Goal: Task Accomplishment & Management: Complete application form

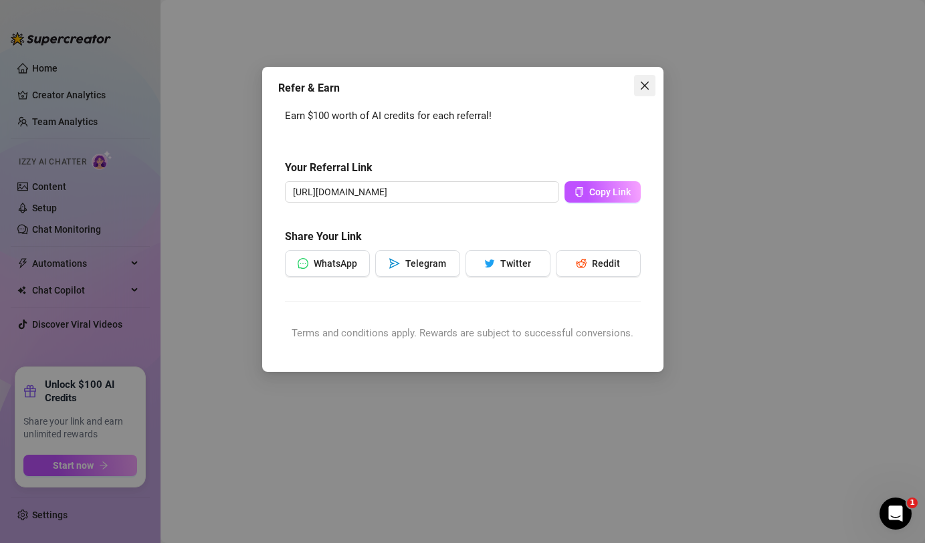
click at [644, 87] on icon "close" at bounding box center [644, 85] width 11 height 11
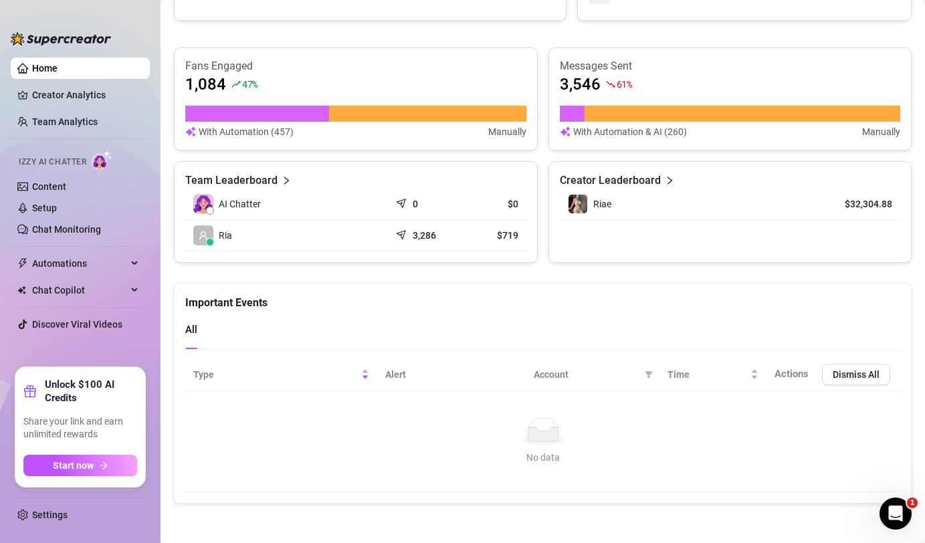
scroll to position [790, 0]
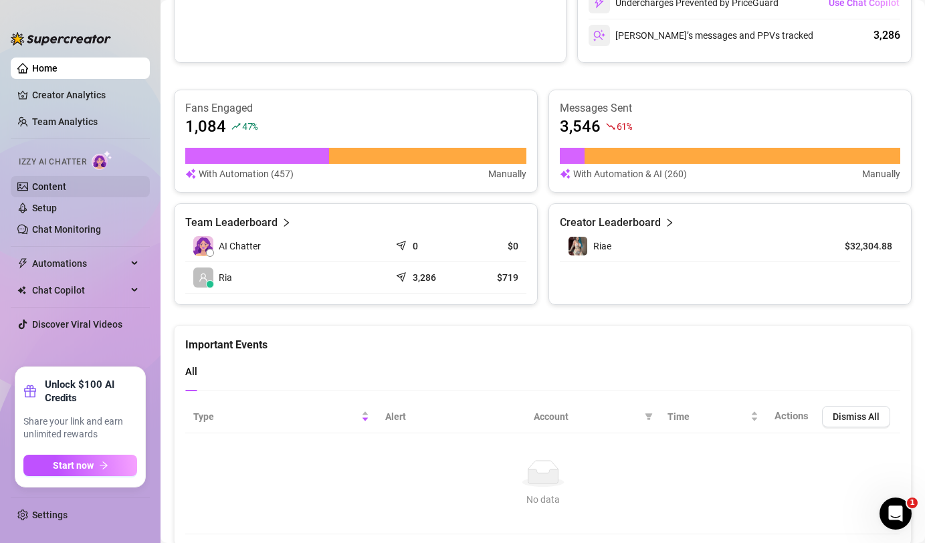
click at [41, 183] on link "Content" at bounding box center [49, 186] width 34 height 11
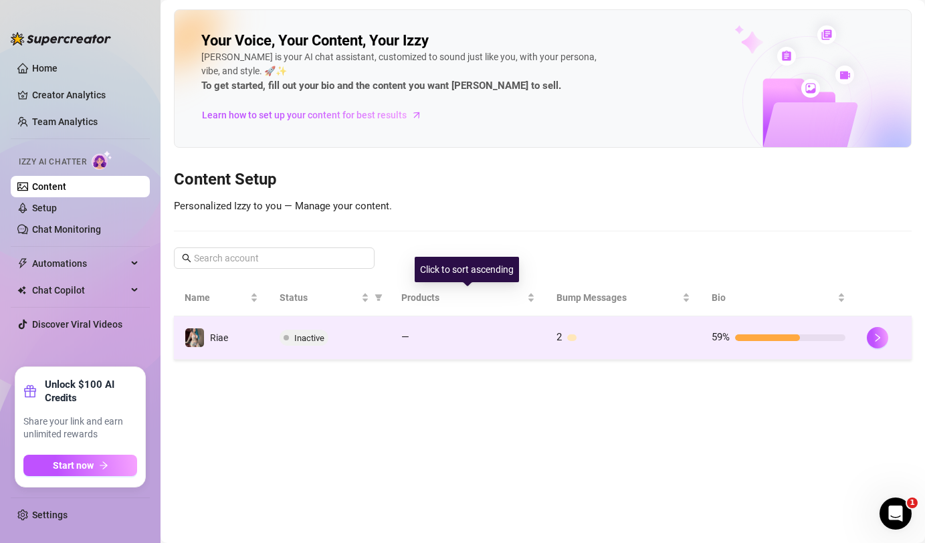
click at [466, 335] on div at bounding box center [475, 337] width 120 height 7
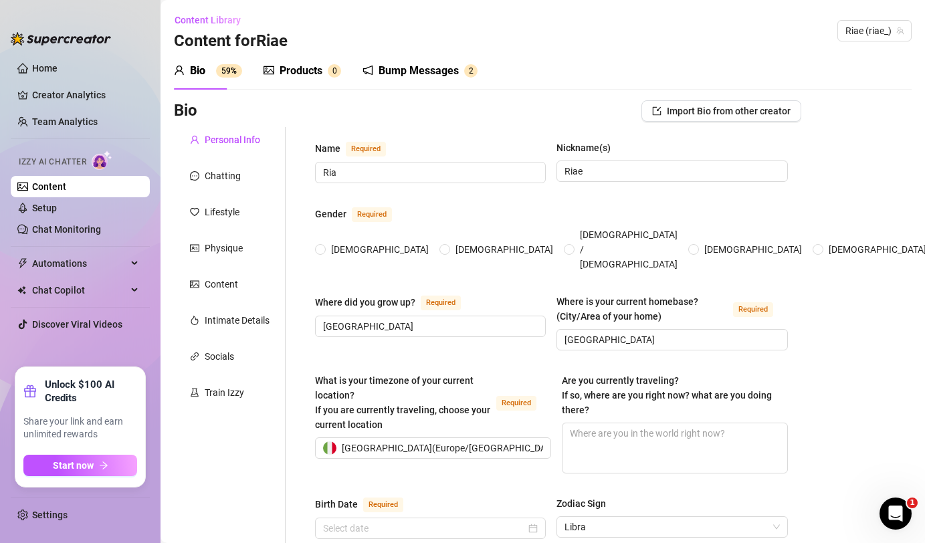
radio input "true"
type input "[DATE]"
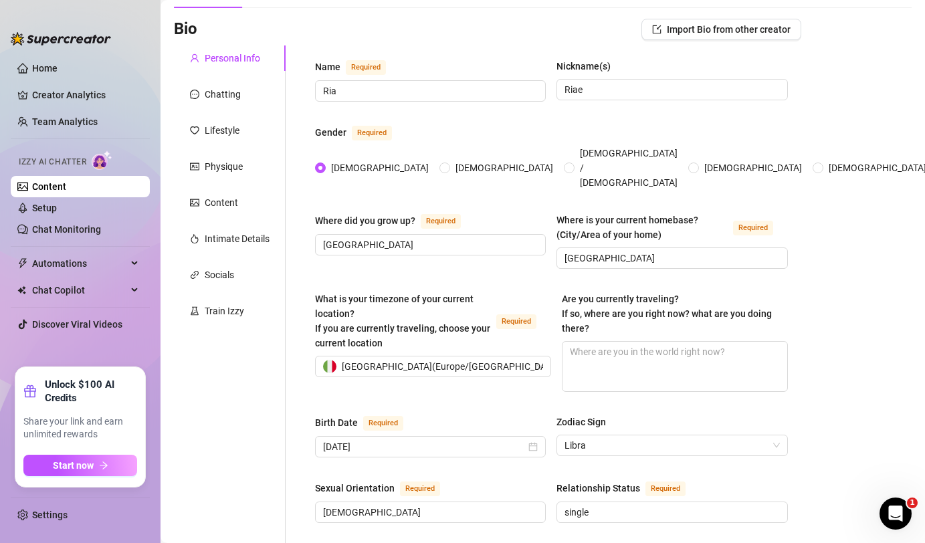
scroll to position [74, 0]
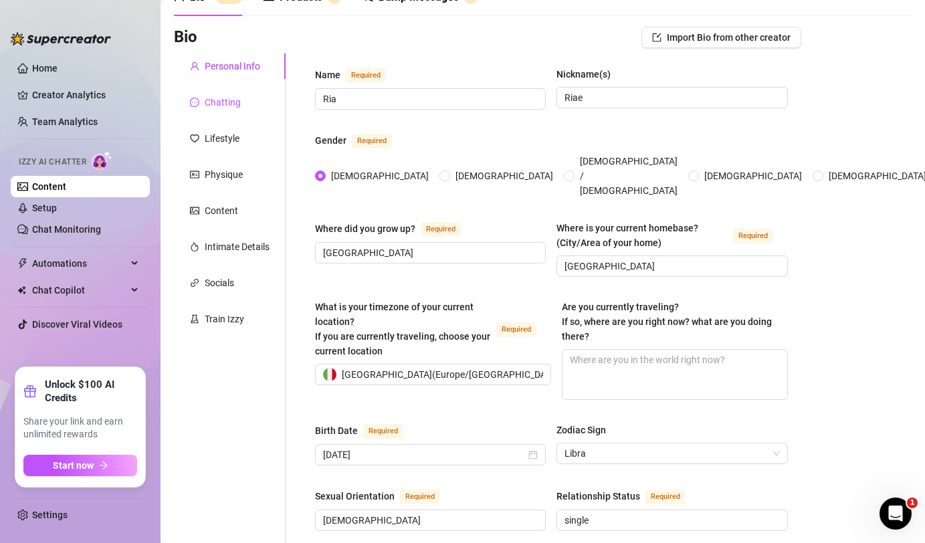
click at [212, 106] on div "Chatting" at bounding box center [223, 102] width 36 height 15
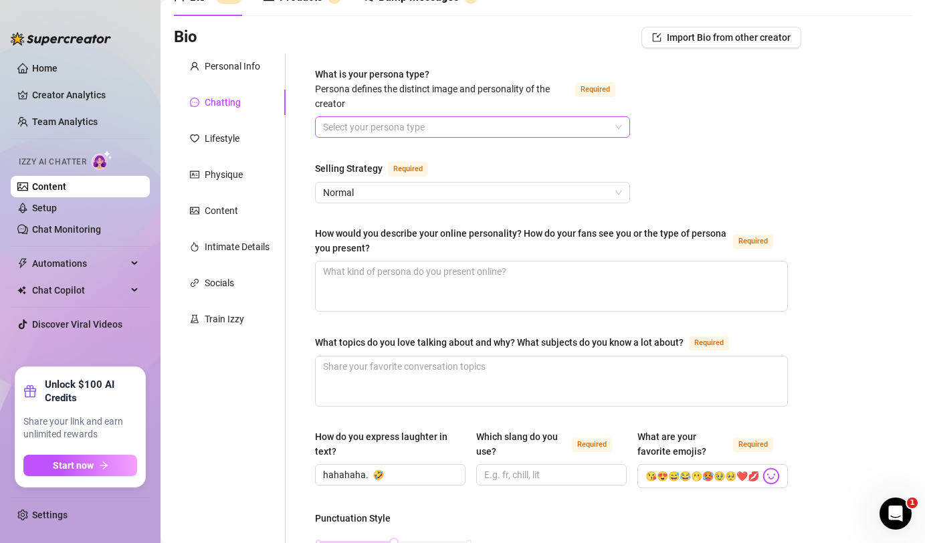
click at [382, 125] on input "What is your persona type? [PERSON_NAME] defines the distinct image and persona…" at bounding box center [466, 127] width 287 height 20
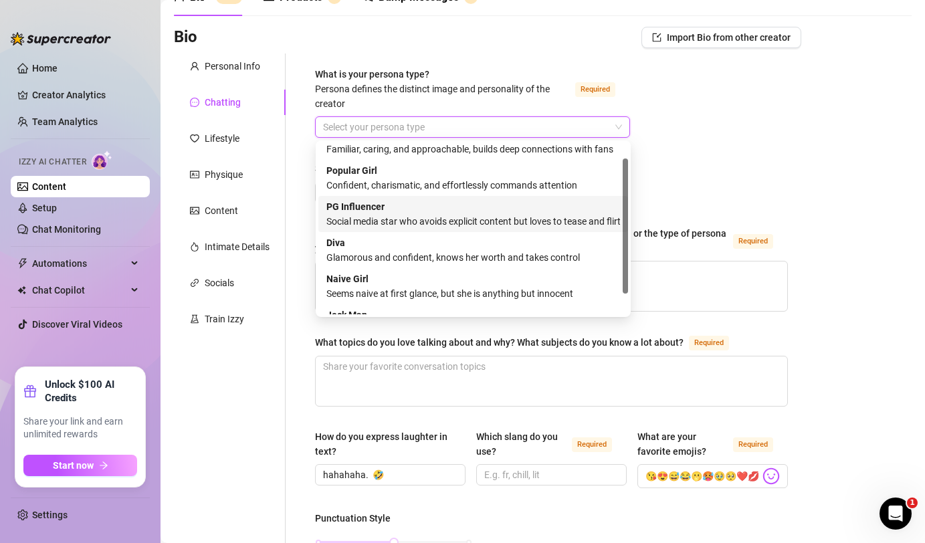
scroll to position [0, 0]
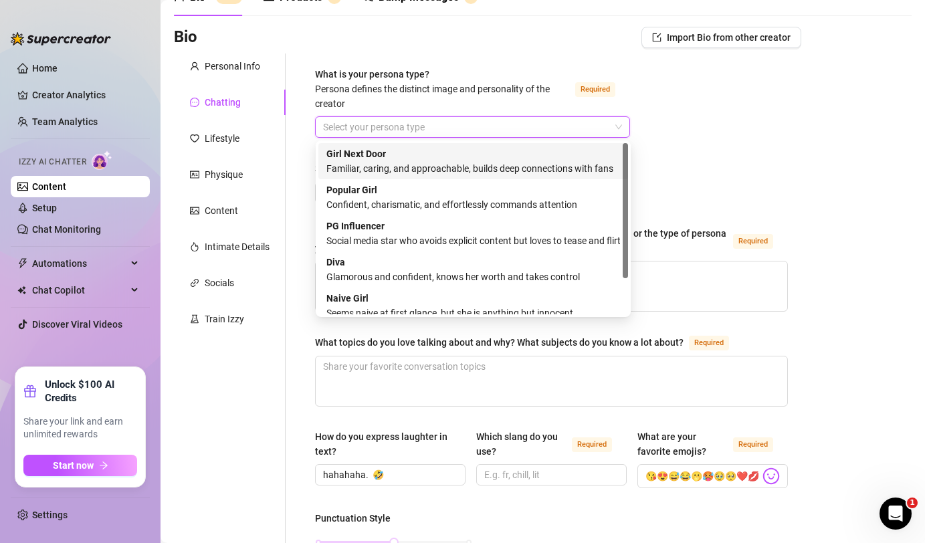
click at [441, 161] on div "Familiar, caring, and approachable, builds deep connections with fans" at bounding box center [473, 168] width 294 height 15
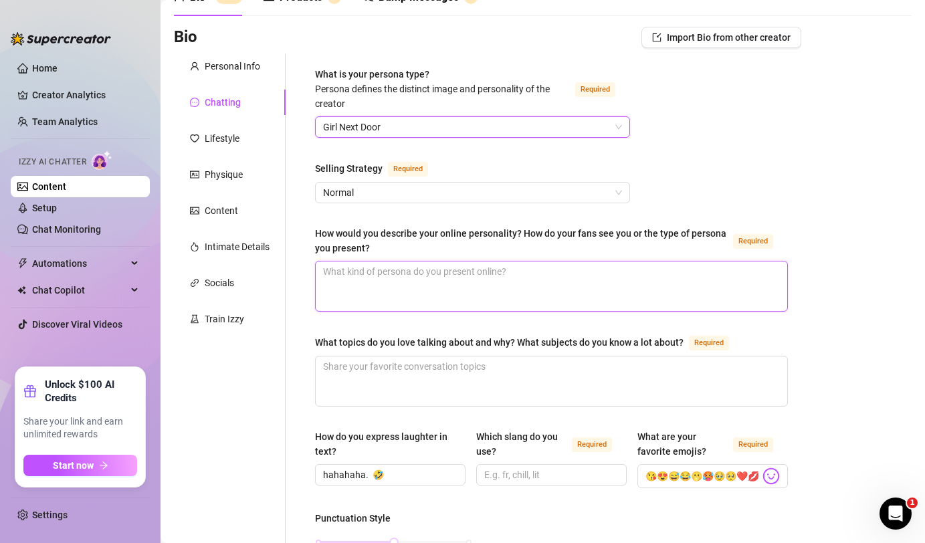
click at [396, 286] on textarea "How would you describe your online personality? How do your fans see you or the…" at bounding box center [551, 285] width 471 height 49
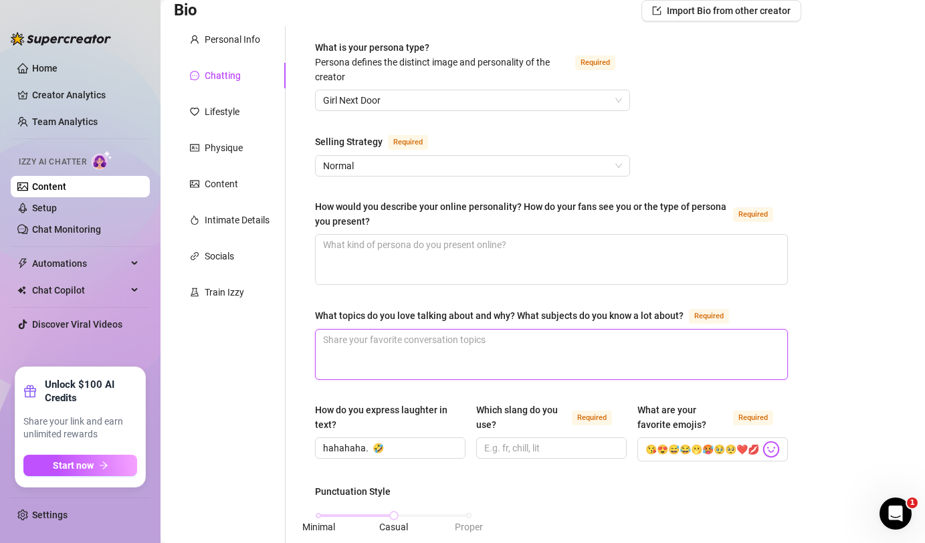
click at [382, 348] on textarea "What topics do you love talking about and why? What subjects do you know a lot …" at bounding box center [551, 354] width 471 height 49
type textarea "D"
type textarea "Do"
type textarea "Dog"
type textarea "Dogs"
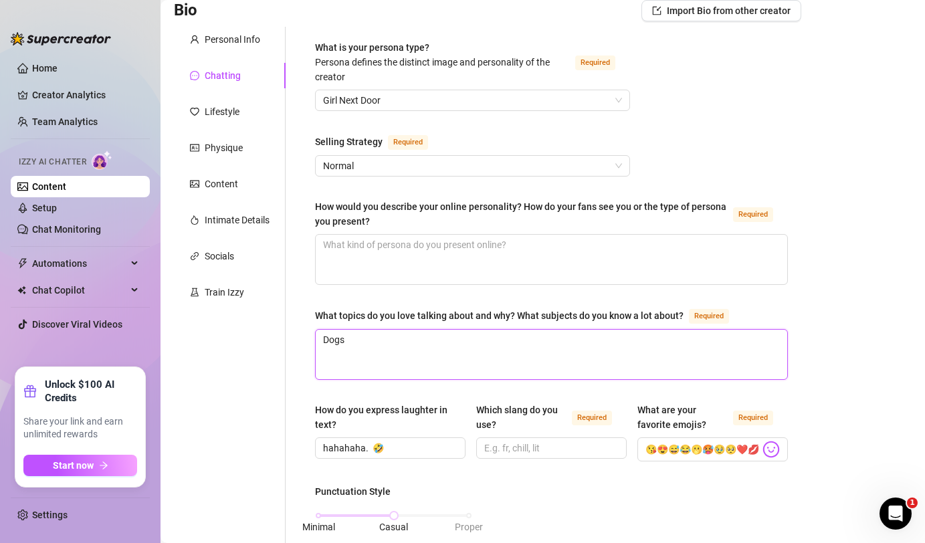
type textarea "Dogs"
type textarea "Dogs,"
type textarea "Dogs, v"
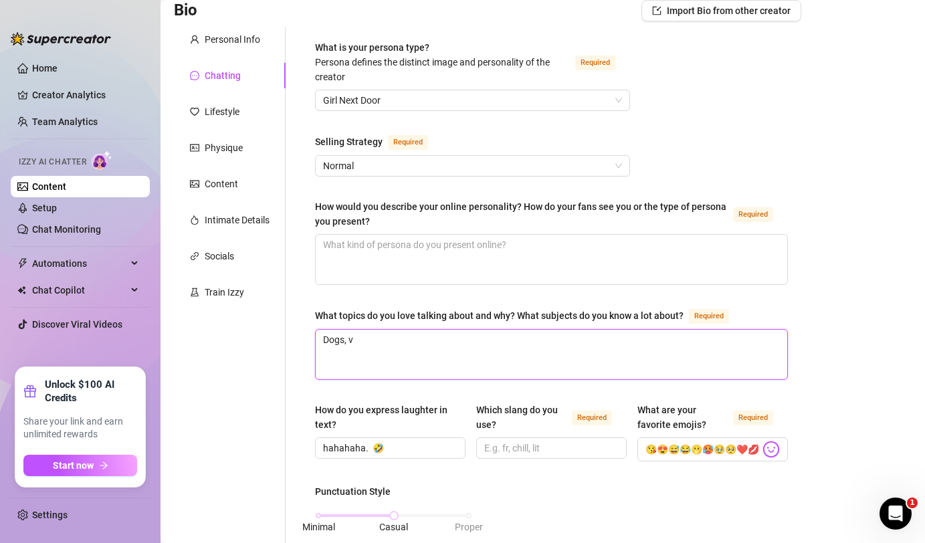
type textarea "Dogs, [GEOGRAPHIC_DATA]"
type textarea "Dogs, v"
type textarea "Dogs,"
type textarea "Dogs, c"
type textarea "Dogs, [GEOGRAPHIC_DATA]"
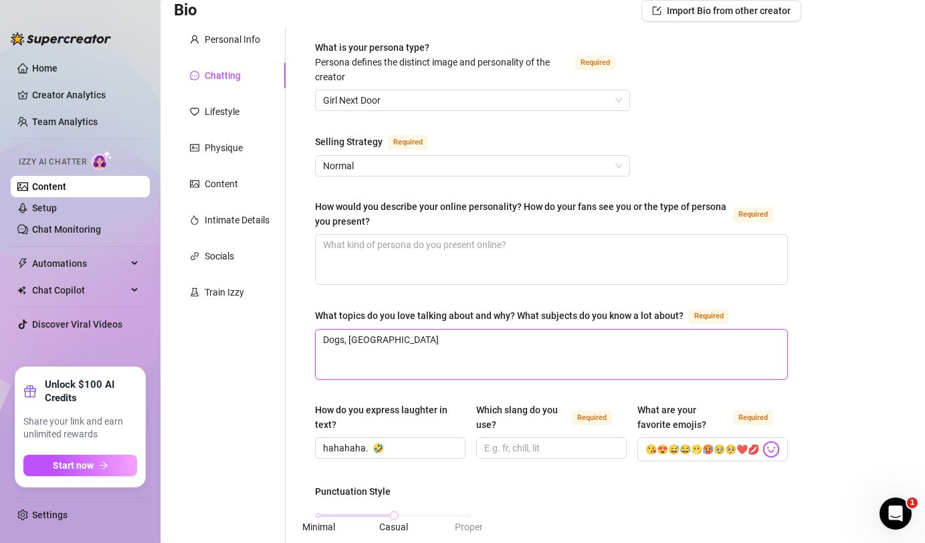
type textarea "Dogs, cat"
type textarea "Dogs, cat,"
type textarea "Dogs, cat, v"
type textarea "Dogs, cat, vi"
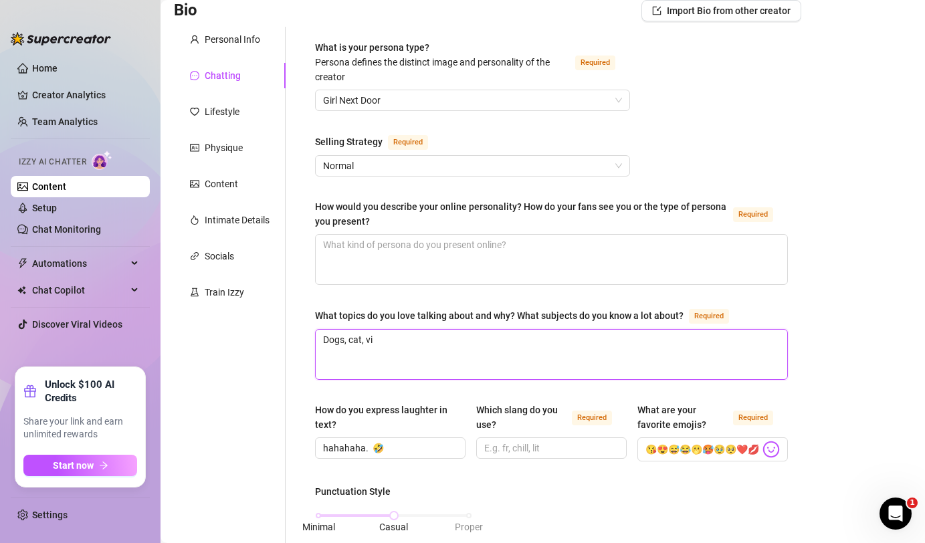
type textarea "Dogs, cat, vid"
type textarea "Dogs, cat, vide"
type textarea "Dogs, cat, video"
type textarea "Dogs, cat, videog"
type textarea "Dogs, cat, videoga"
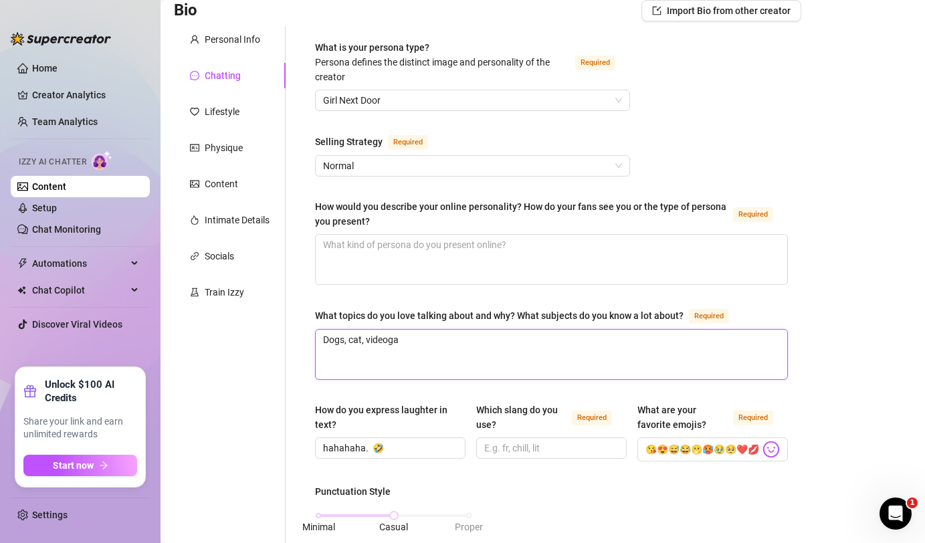
type textarea "Dogs, cat, videogam"
type textarea "Dogs, cat, videogame"
type textarea "Dogs, cat, videogames"
type textarea "Dogs, cat, videogame"
type textarea "Dogs, cat, videogam"
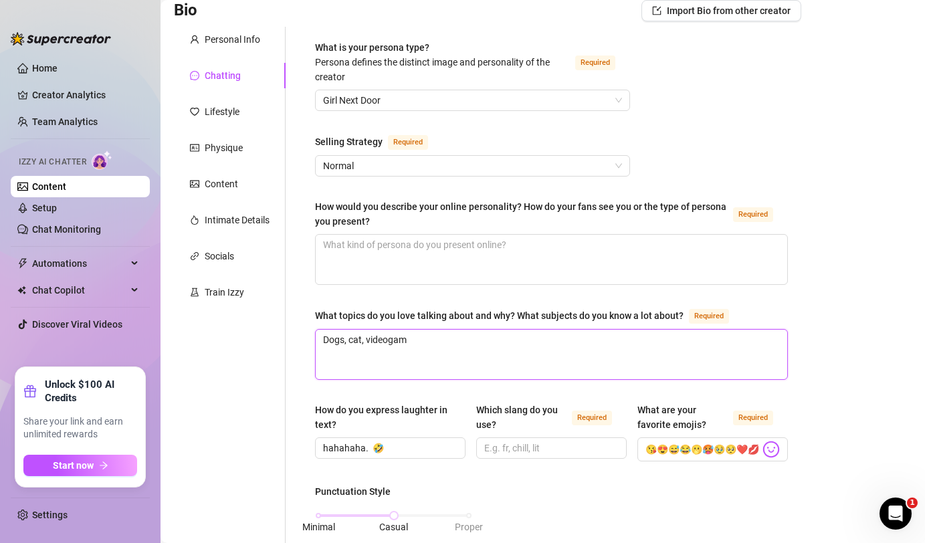
type textarea "Dogs, cat, videoga"
type textarea "Dogs, cat, videogam"
type textarea "Dogs, cat, videogame"
type textarea "Dogs, cat, videogames"
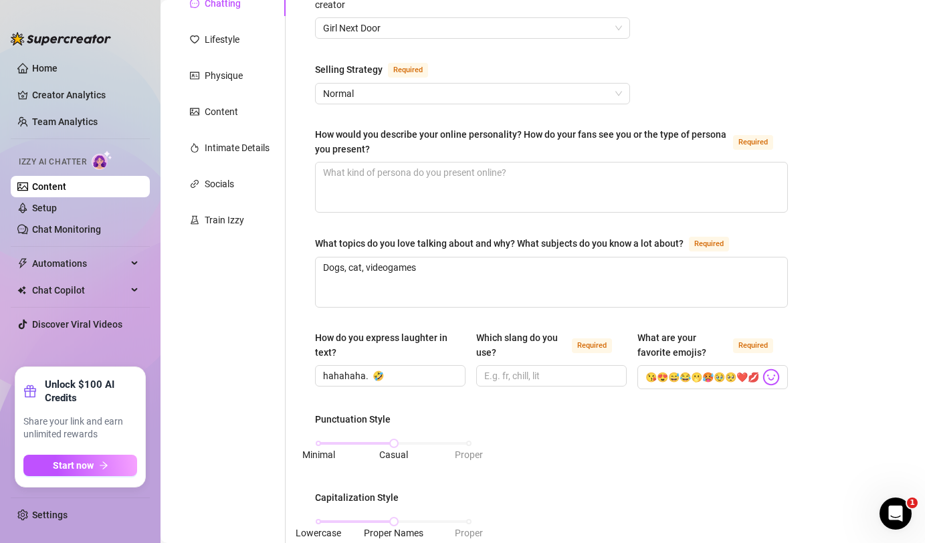
scroll to position [173, 0]
click at [568, 375] on input "Which slang do you use? Required" at bounding box center [550, 375] width 132 height 15
type input "chill"
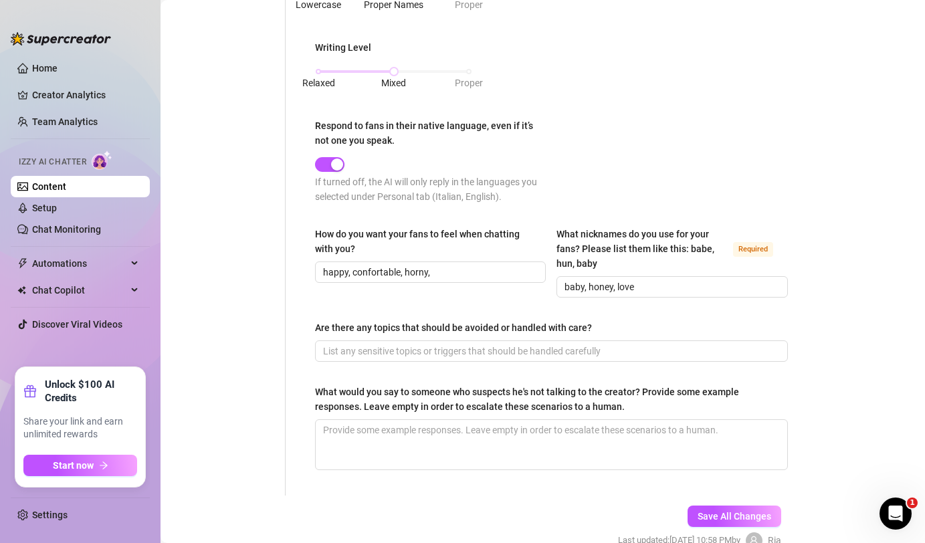
scroll to position [705, 0]
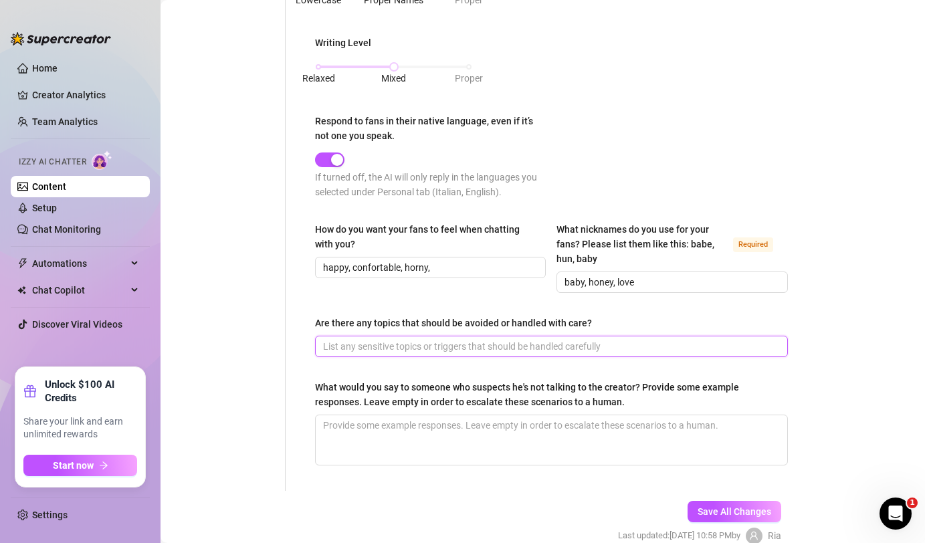
click at [518, 343] on input "Are there any topics that should be avoided or handled with care?" at bounding box center [550, 346] width 454 height 15
type input "Racist topic should be avoided"
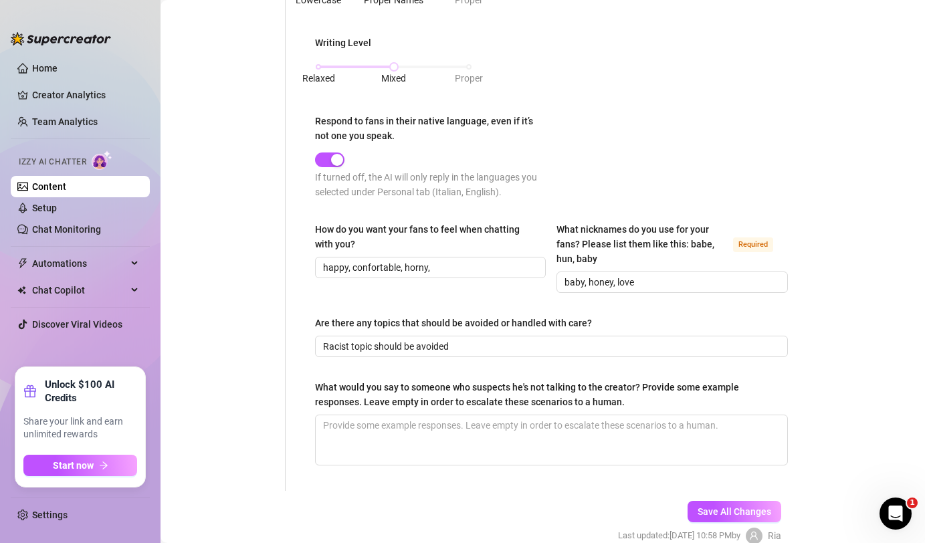
click at [748, 506] on span "Save All Changes" at bounding box center [734, 511] width 74 height 11
type textarea "Dogs, cat, videogames"
click at [665, 282] on input "baby, honey, love" at bounding box center [670, 282] width 212 height 15
click at [665, 284] on input "baby, honey, love, amore tesoro" at bounding box center [670, 282] width 212 height 15
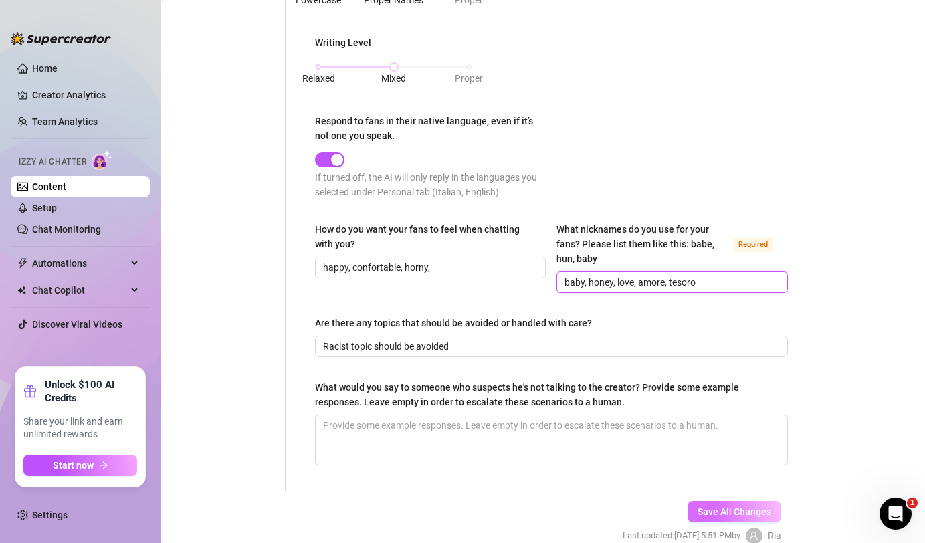
type input "baby, honey, love, amore, tesoro"
click at [748, 510] on span "Save All Changes" at bounding box center [734, 511] width 74 height 11
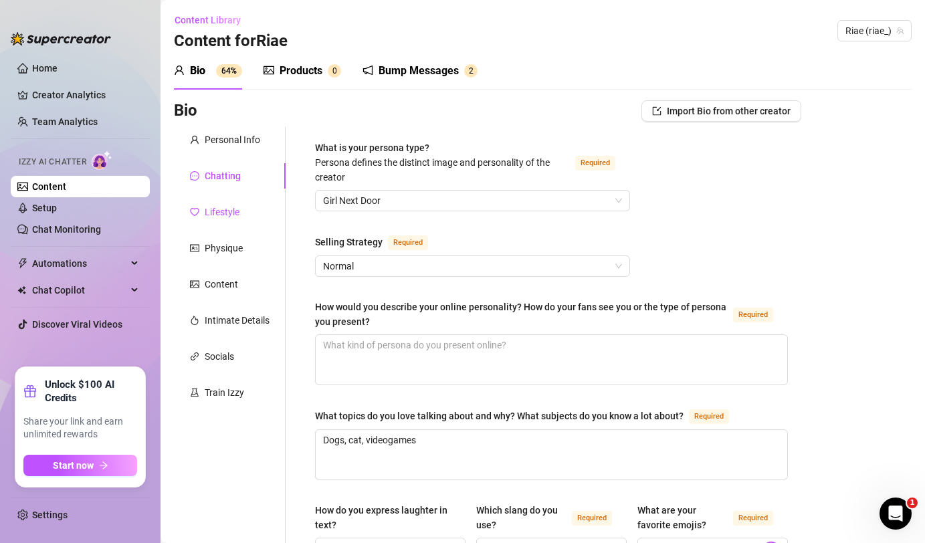
click at [229, 215] on div "Lifestyle" at bounding box center [222, 212] width 35 height 15
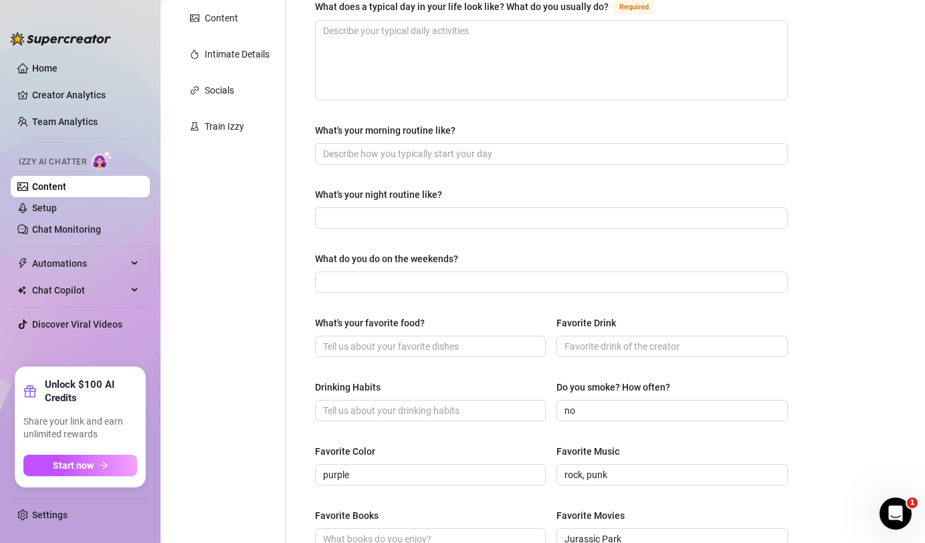
scroll to position [269, 0]
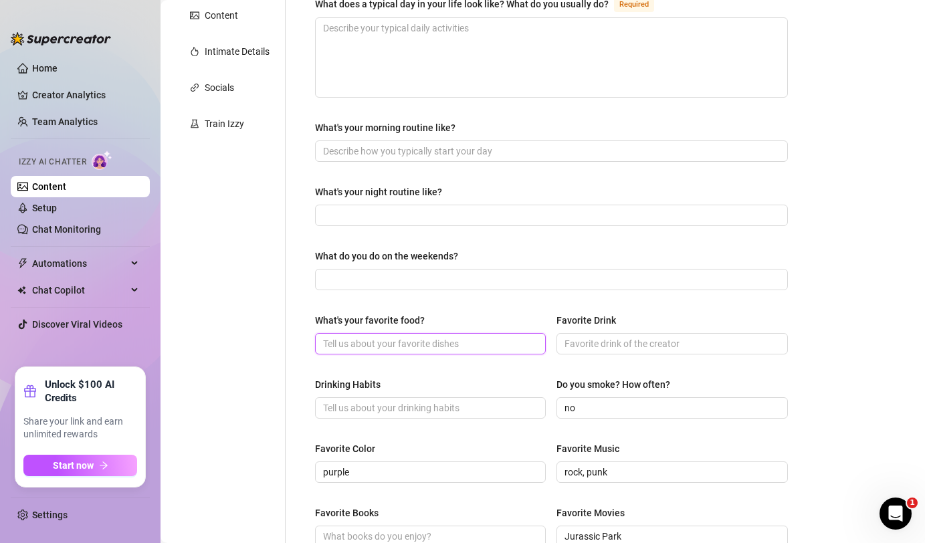
click at [344, 337] on input "What's your favorite food?" at bounding box center [429, 343] width 212 height 15
type input "s"
click at [384, 344] on input "Pizza, sopa devtortilla" at bounding box center [429, 343] width 212 height 15
click at [389, 343] on input "Pizza, sopa de vtortilla" at bounding box center [429, 343] width 212 height 15
click at [416, 342] on input "Pizza, sopa de tortilla" at bounding box center [429, 343] width 212 height 15
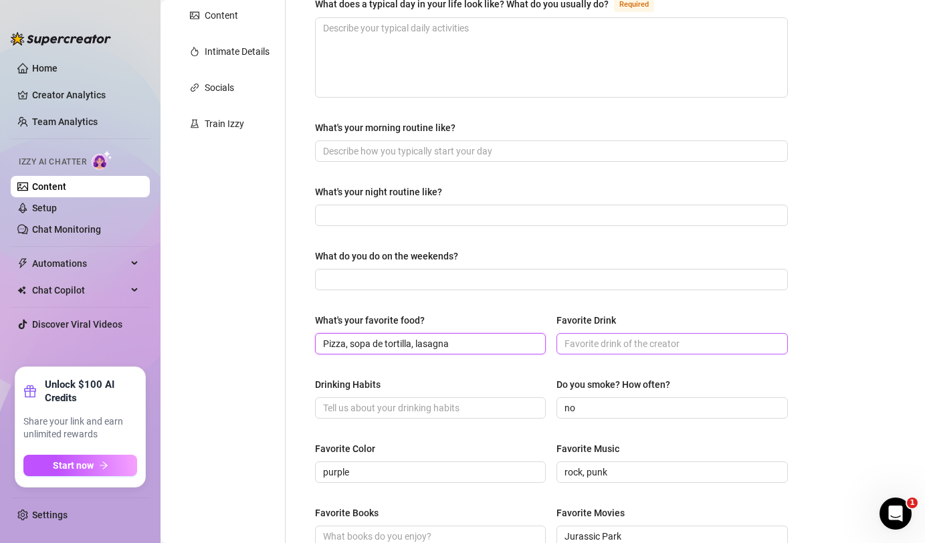
type input "Pizza, sopa de tortilla, lasagna"
click at [622, 340] on input "Favorite Drink" at bounding box center [670, 343] width 212 height 15
type input "water"
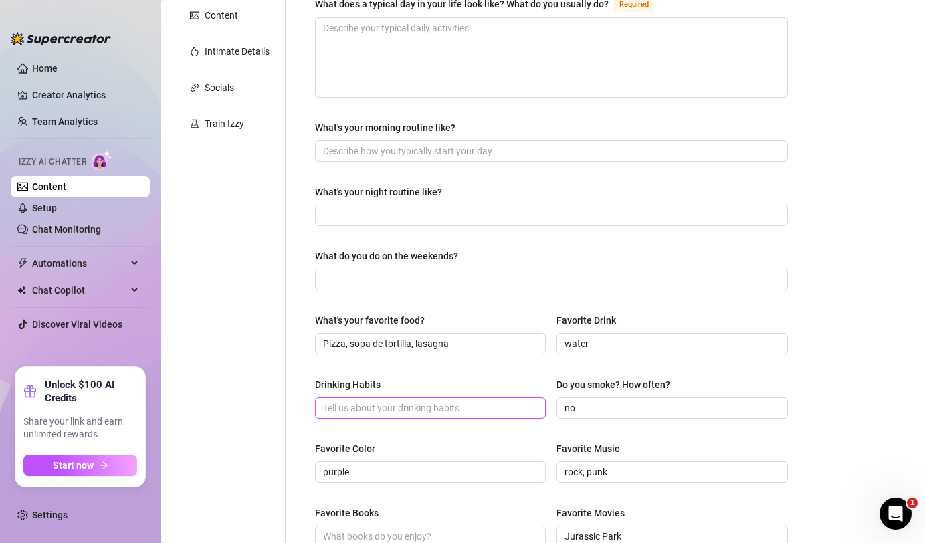
click at [502, 404] on input "Drinking Habits" at bounding box center [429, 408] width 212 height 15
type input "i"
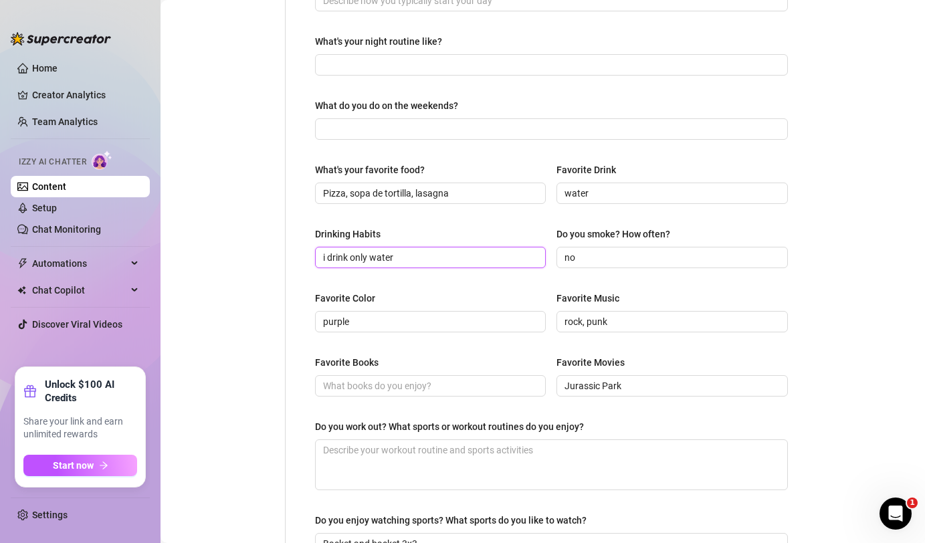
scroll to position [423, 0]
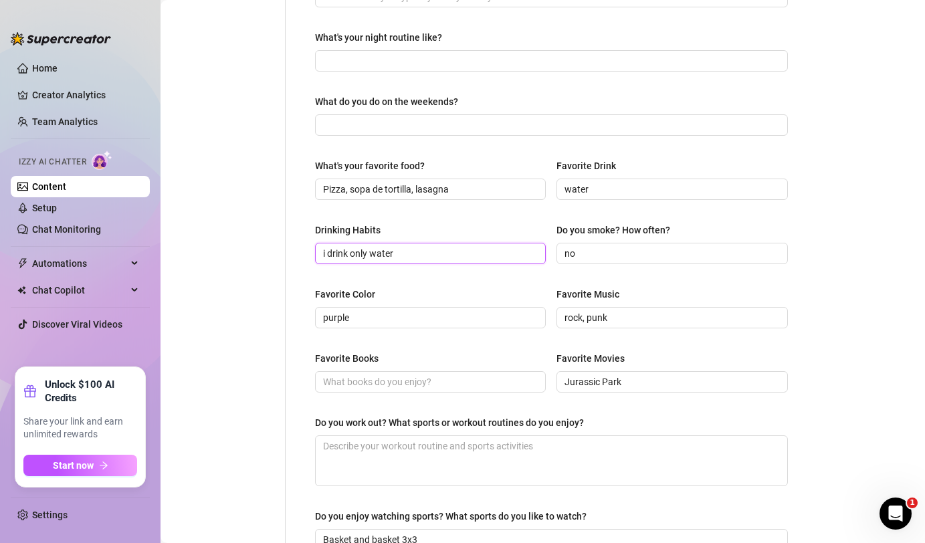
type input "i drink only water"
click at [453, 439] on textarea "Do you work out? What sports or workout routines do you enjoy?" at bounding box center [551, 460] width 471 height 49
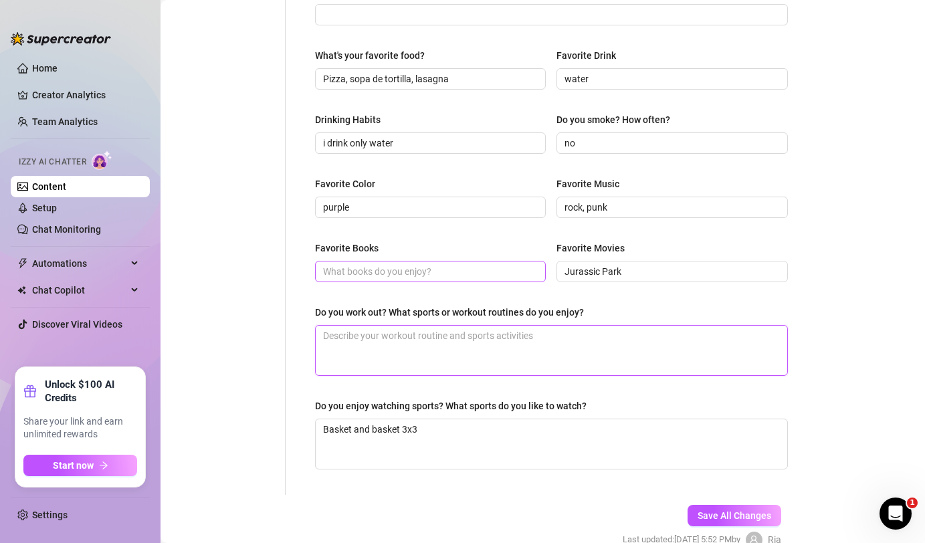
scroll to position [601, 0]
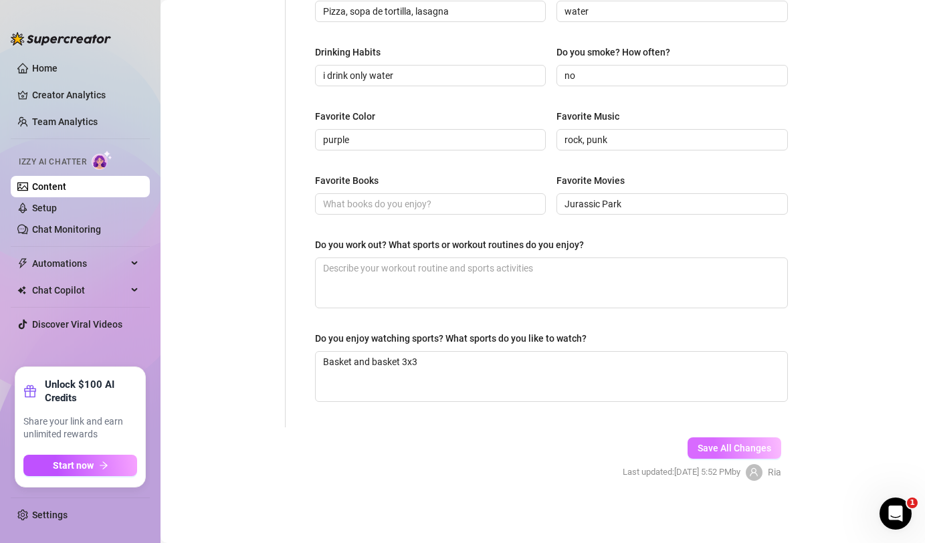
click at [744, 451] on span "Save All Changes" at bounding box center [734, 448] width 74 height 11
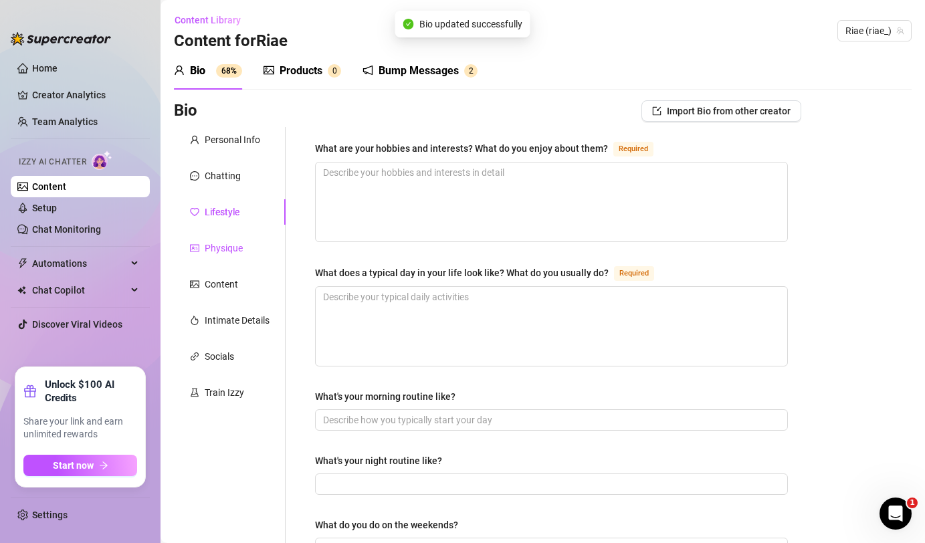
click at [222, 253] on div "Physique" at bounding box center [224, 248] width 38 height 15
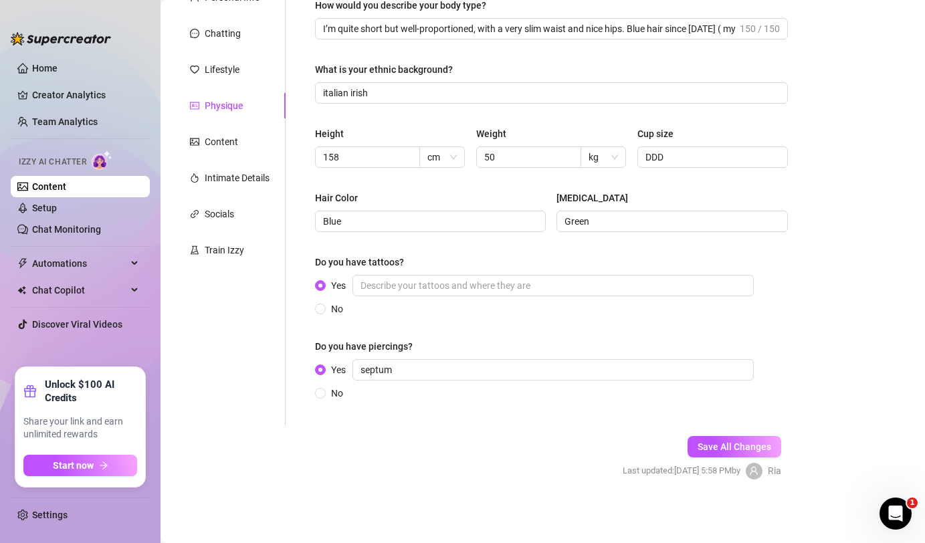
scroll to position [114, 0]
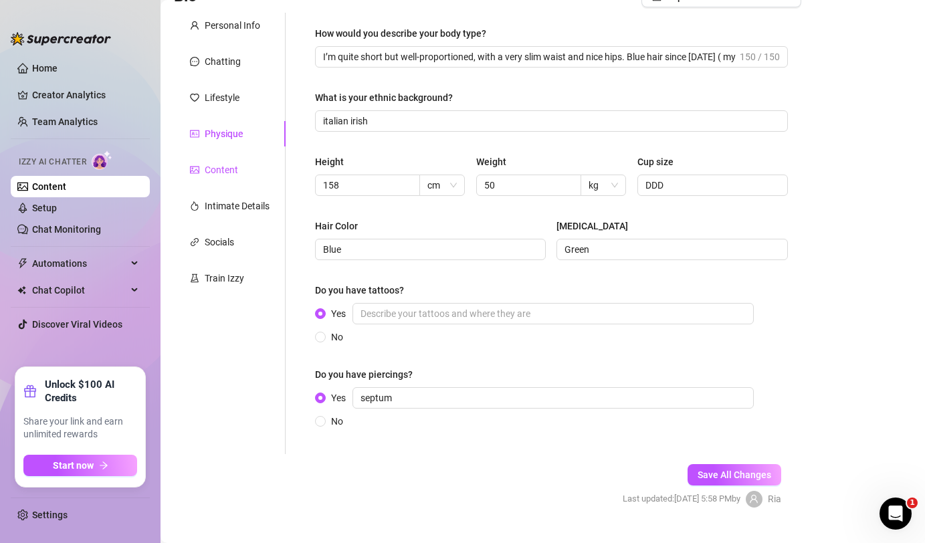
click at [212, 164] on div "Content" at bounding box center [221, 169] width 33 height 15
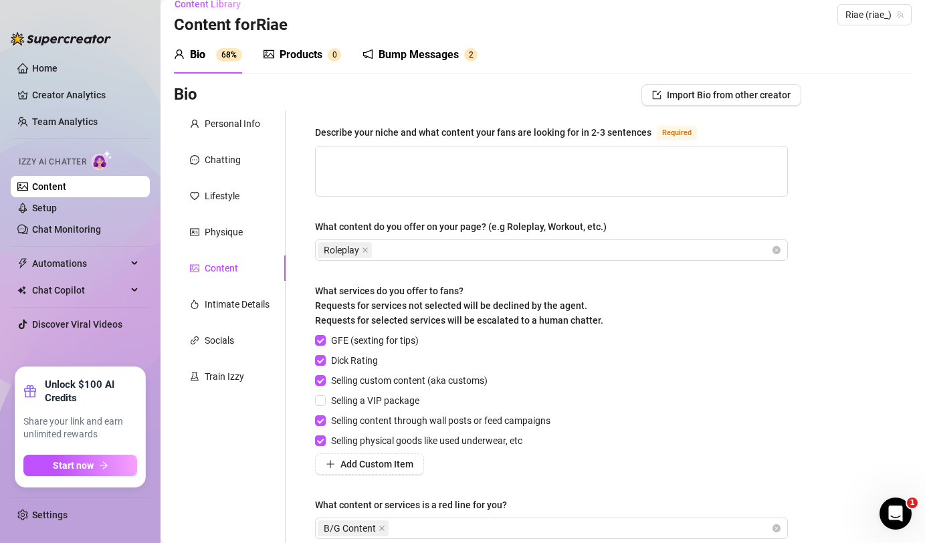
scroll to position [19, 0]
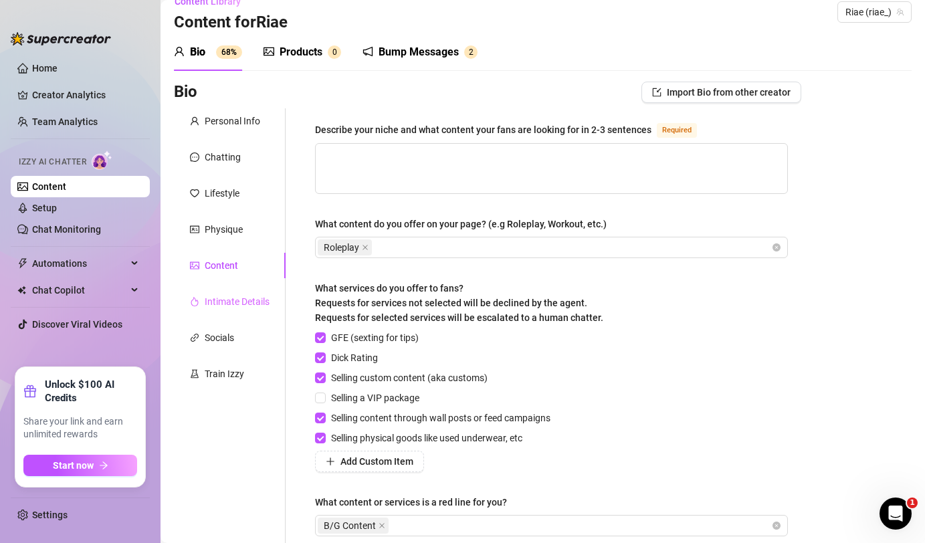
click at [235, 309] on div "Intimate Details" at bounding box center [230, 301] width 112 height 25
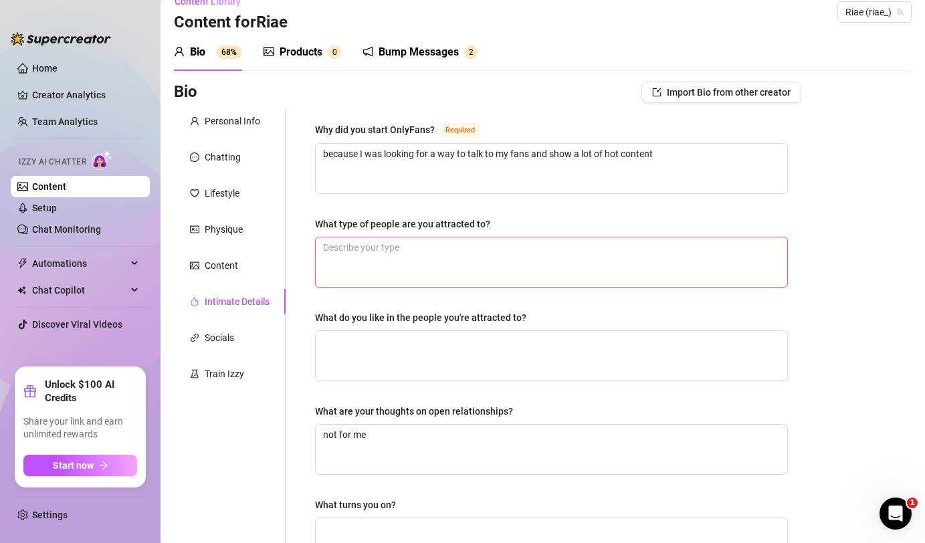
click at [349, 241] on textarea "What type of people are you attracted to?" at bounding box center [551, 261] width 471 height 49
type textarea "N"
type textarea "Ne"
type textarea "Ner"
type textarea "Nerd"
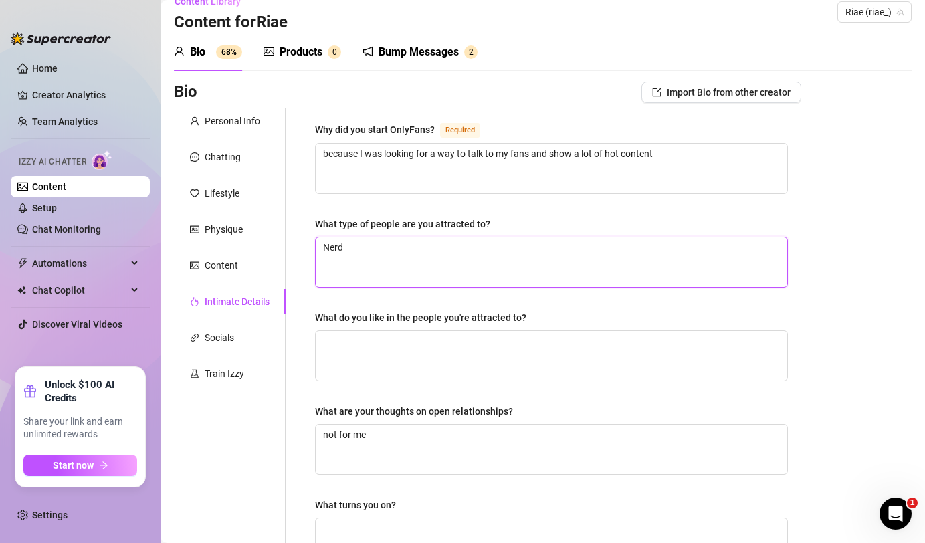
type textarea "Nerd"
type textarea "Nerd a"
type textarea "Nerd an"
type textarea "Nerd and"
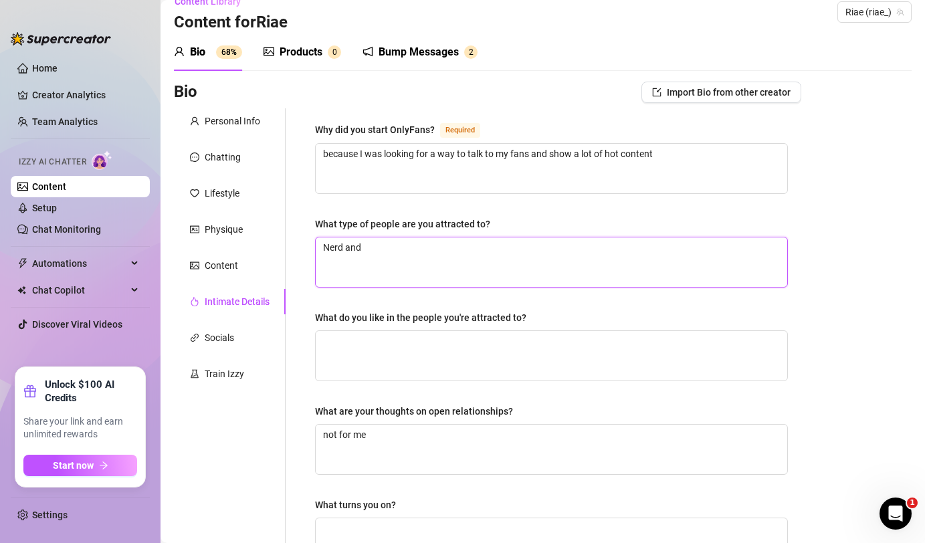
type textarea "Nerd and i"
type textarea "Nerd and in"
type textarea "Nerd and int"
type textarea "Nerd and intr"
type textarea "Nerd and intro"
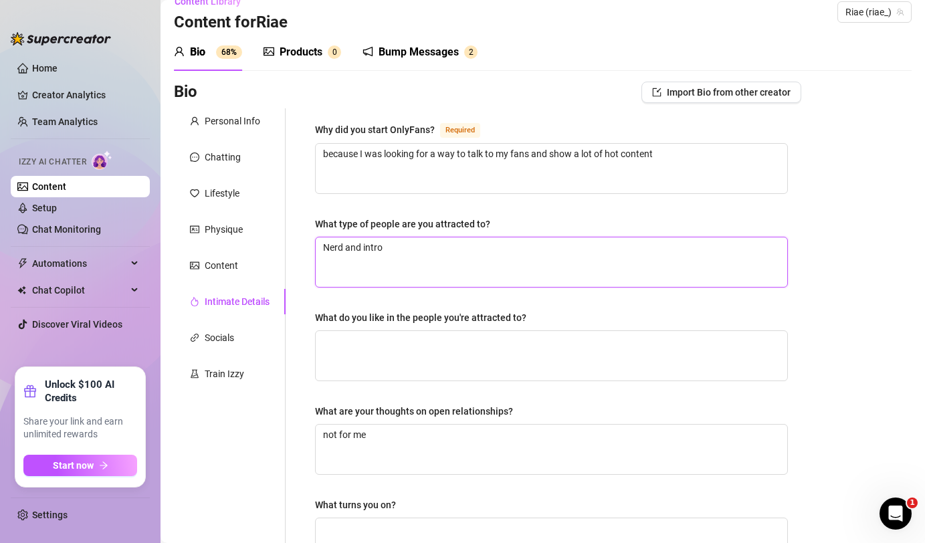
type textarea "Nerd and introv"
type textarea "Nerd and introve"
type textarea "Nerd and introver"
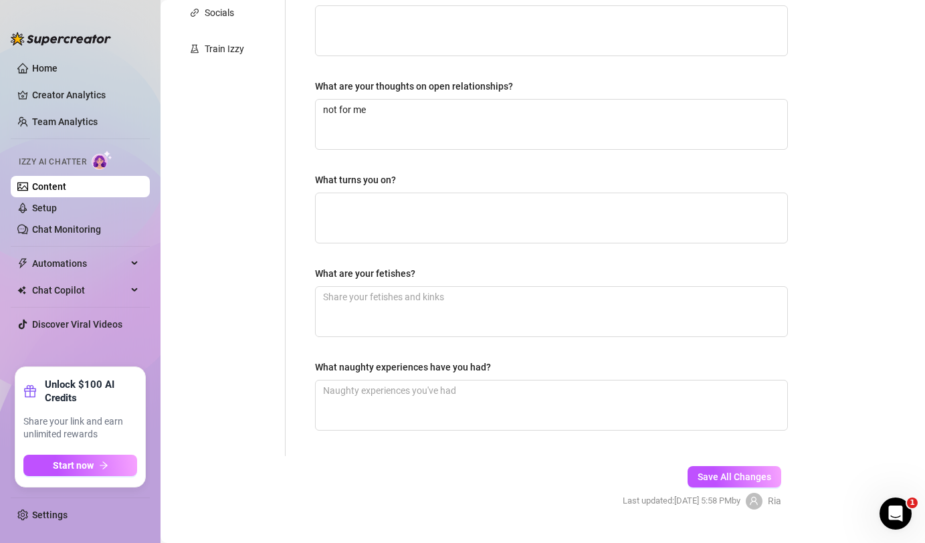
scroll to position [373, 0]
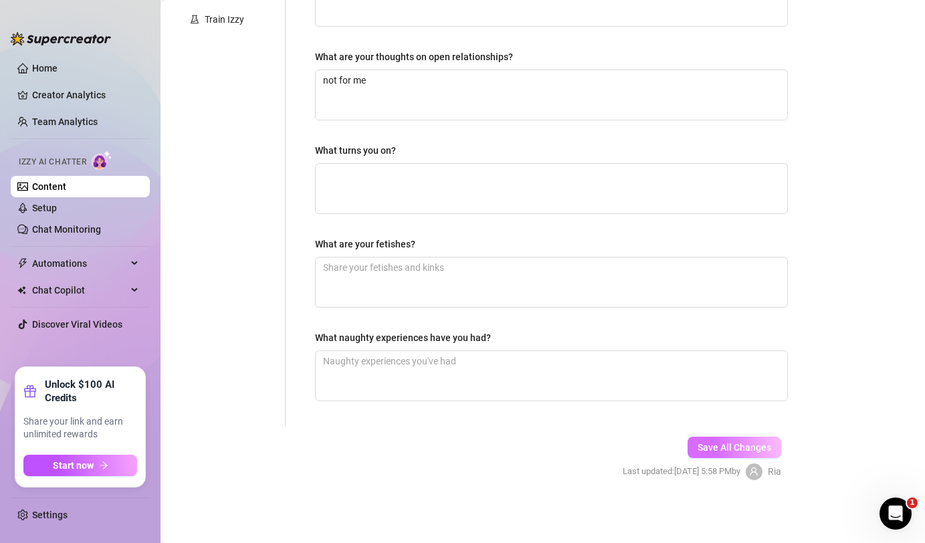
type textarea "Nerd and introvert"
click at [723, 455] on button "Save All Changes" at bounding box center [734, 447] width 94 height 21
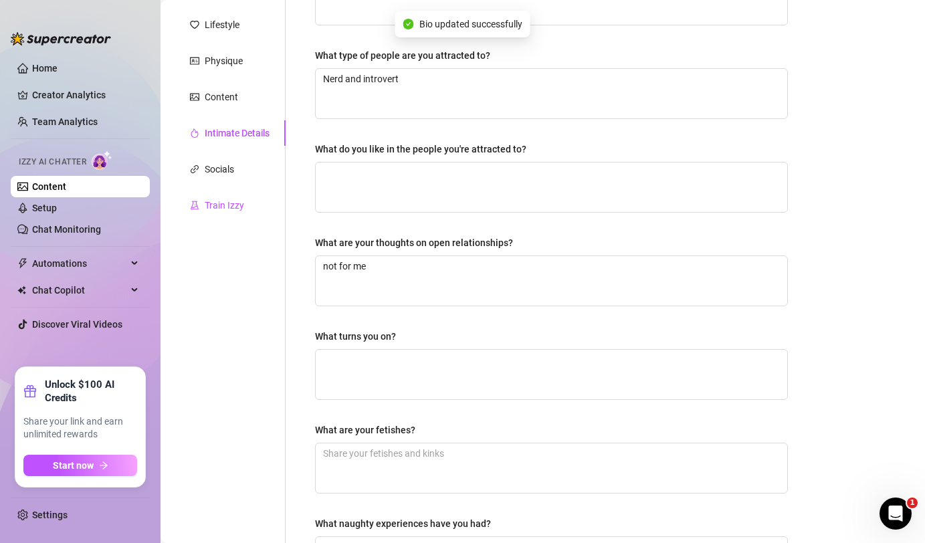
click at [233, 205] on div "Train Izzy" at bounding box center [224, 205] width 39 height 15
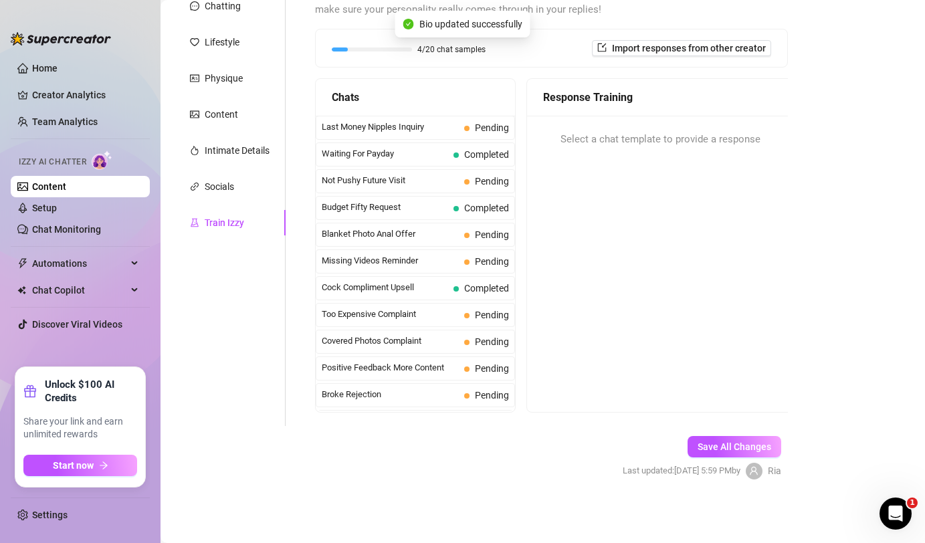
scroll to position [169, 0]
click at [361, 262] on span "Missing Videos Reminder" at bounding box center [390, 261] width 137 height 13
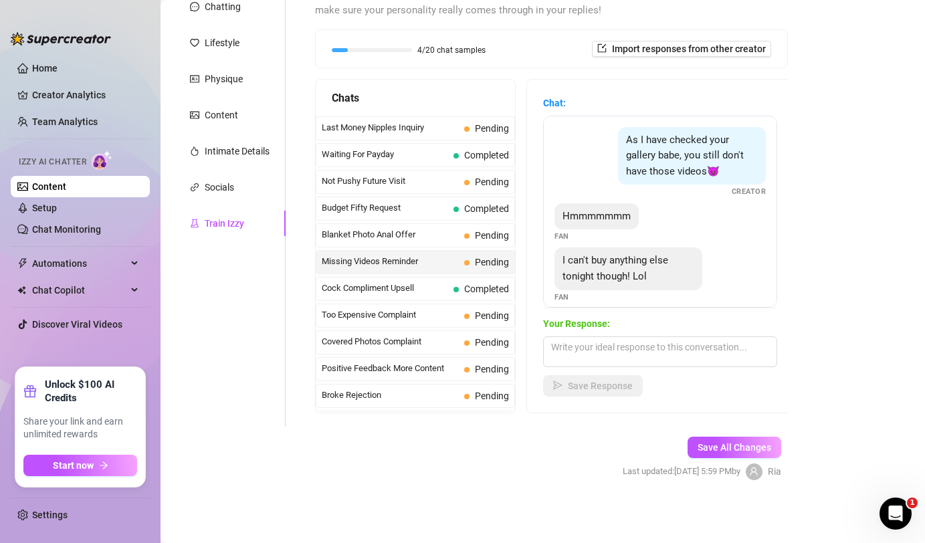
scroll to position [12, 0]
